Goal: Information Seeking & Learning: Check status

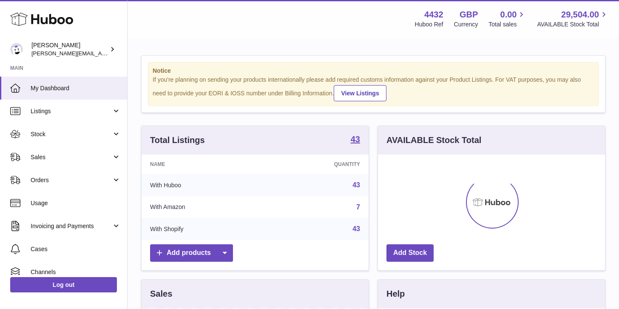
scroll to position [133, 227]
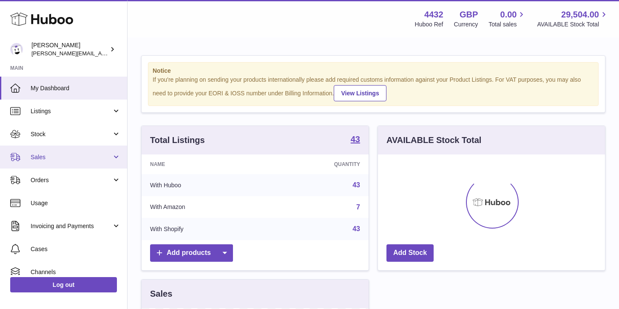
click at [100, 155] on span "Sales" at bounding box center [71, 157] width 81 height 8
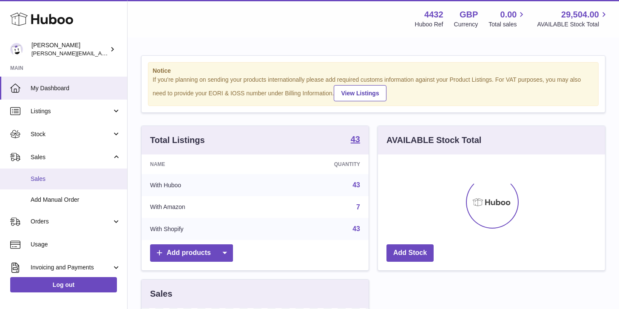
click at [91, 172] on link "Sales" at bounding box center [63, 178] width 127 height 21
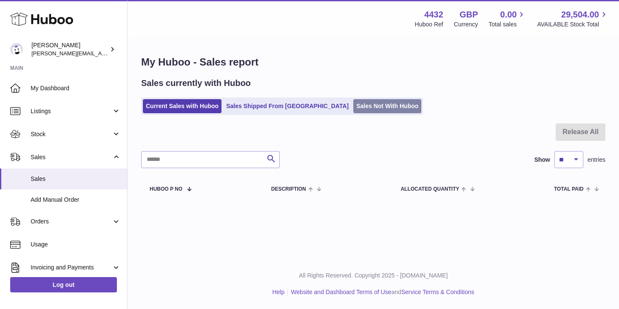
click at [353, 103] on link "Sales Not With Huboo" at bounding box center [387, 106] width 68 height 14
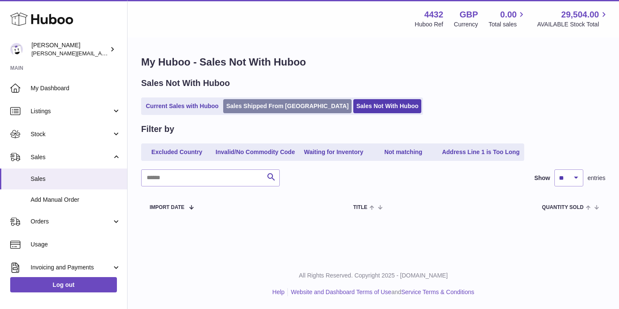
click at [231, 107] on link "Sales Shipped From [GEOGRAPHIC_DATA]" at bounding box center [287, 106] width 128 height 14
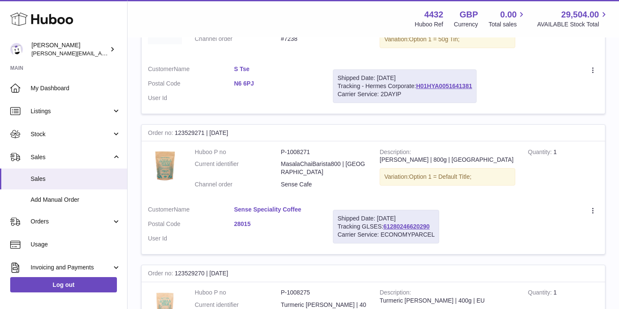
scroll to position [616, 0]
click at [415, 222] on link "61280246620290" at bounding box center [407, 225] width 46 height 7
